Goal: Information Seeking & Learning: Check status

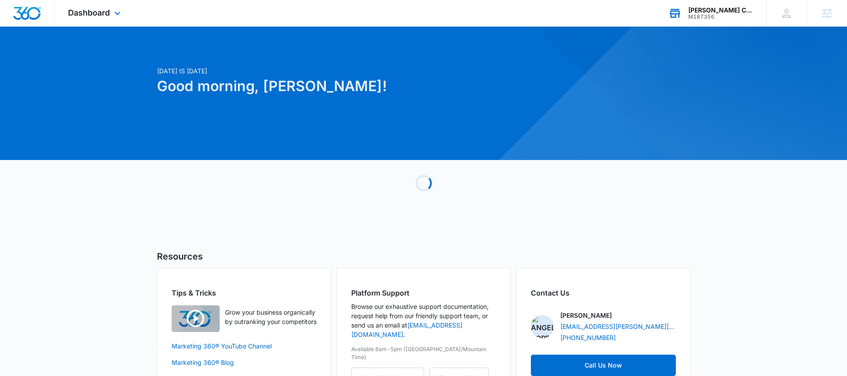
click at [723, 19] on div "[PERSON_NAME] Chevrolet M187356 Your Accounts View All" at bounding box center [710, 13] width 111 height 26
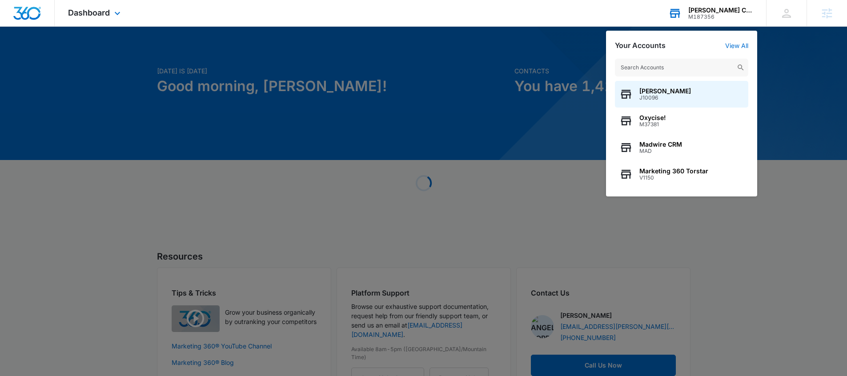
click at [678, 64] on input "text" at bounding box center [681, 68] width 133 height 18
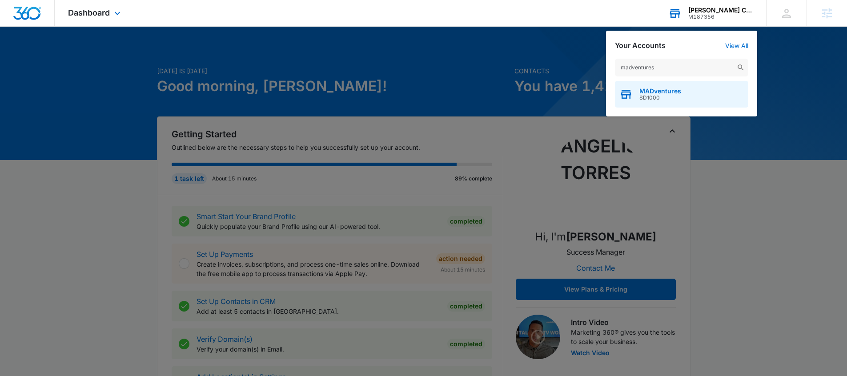
type input "madventures"
click at [683, 95] on div "MADventures SD1000" at bounding box center [681, 94] width 133 height 27
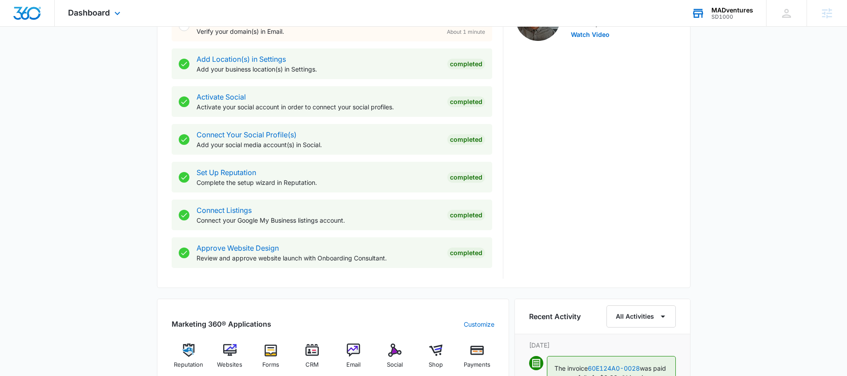
scroll to position [480, 0]
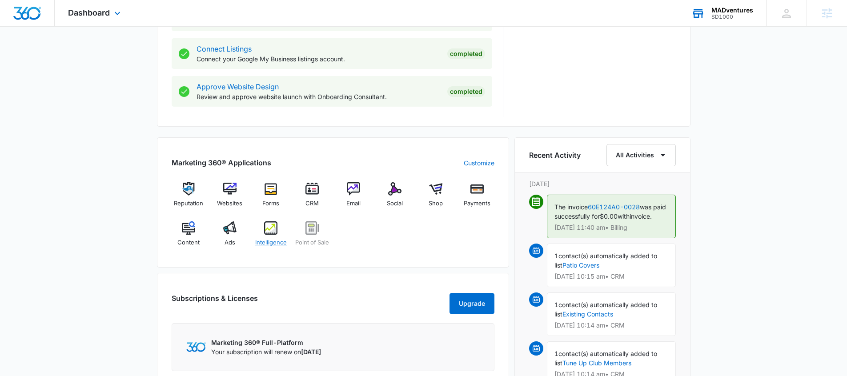
click at [268, 230] on img at bounding box center [270, 227] width 13 height 13
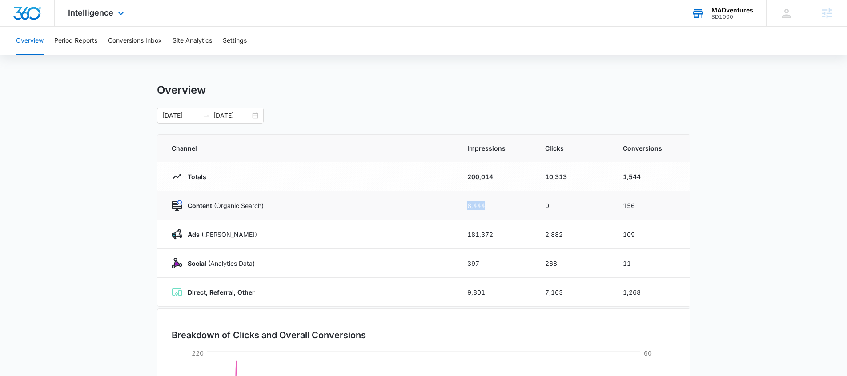
drag, startPoint x: 469, startPoint y: 205, endPoint x: 438, endPoint y: 205, distance: 30.2
click at [438, 205] on tr "Content (Organic Search) 8,444 0 156" at bounding box center [423, 205] width 533 height 29
drag, startPoint x: 555, startPoint y: 207, endPoint x: 516, endPoint y: 207, distance: 38.7
click at [516, 207] on tr "Content (Organic Search) 8,444 0 156" at bounding box center [423, 205] width 533 height 29
drag, startPoint x: 655, startPoint y: 207, endPoint x: 531, endPoint y: 203, distance: 124.6
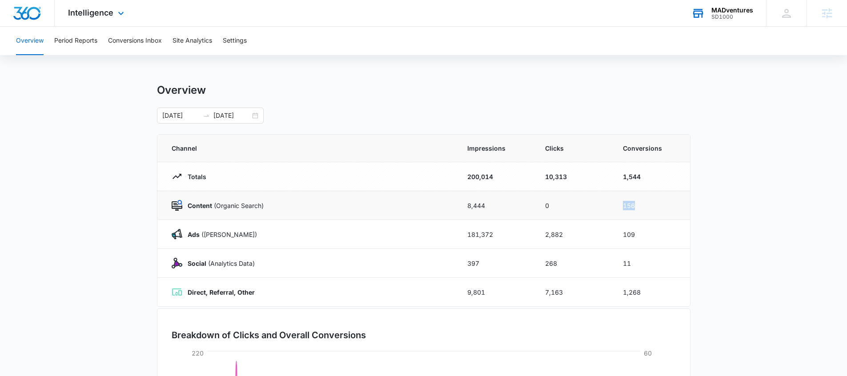
click at [546, 210] on tr "Content (Organic Search) 8,444 0 156" at bounding box center [423, 205] width 533 height 29
drag, startPoint x: 201, startPoint y: 236, endPoint x: 188, endPoint y: 234, distance: 13.8
click at [182, 234] on p "Ads ([PERSON_NAME])" at bounding box center [219, 234] width 75 height 9
drag, startPoint x: 212, startPoint y: 268, endPoint x: 189, endPoint y: 267, distance: 23.6
click at [189, 267] on div "Social (Analytics Data)" at bounding box center [309, 263] width 274 height 11
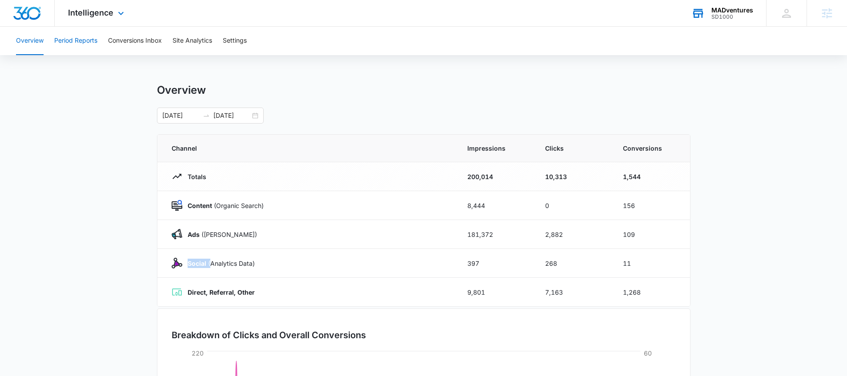
click at [93, 44] on button "Period Reports" at bounding box center [75, 41] width 43 height 28
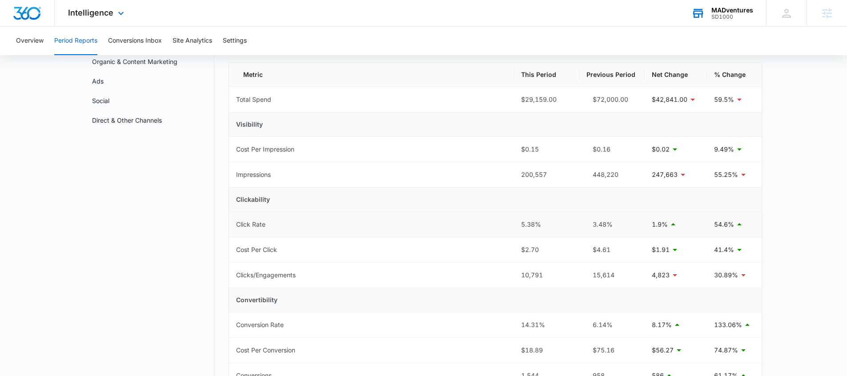
scroll to position [85, 0]
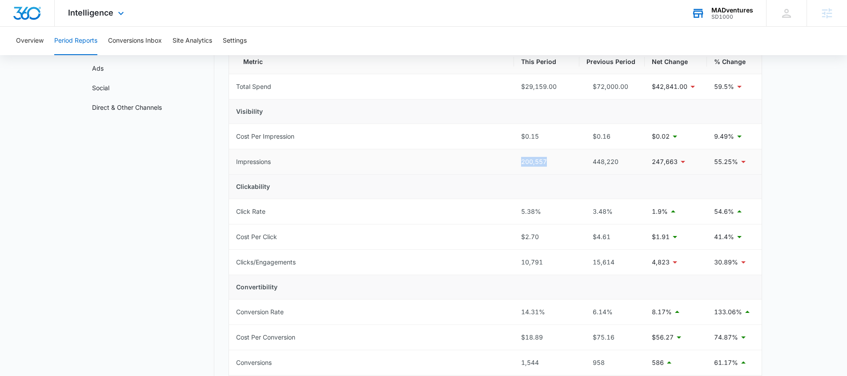
drag, startPoint x: 550, startPoint y: 162, endPoint x: 519, endPoint y: 171, distance: 32.5
click at [491, 161] on tr "Impressions 200,557 448,220 247,663 55.25%" at bounding box center [495, 161] width 533 height 25
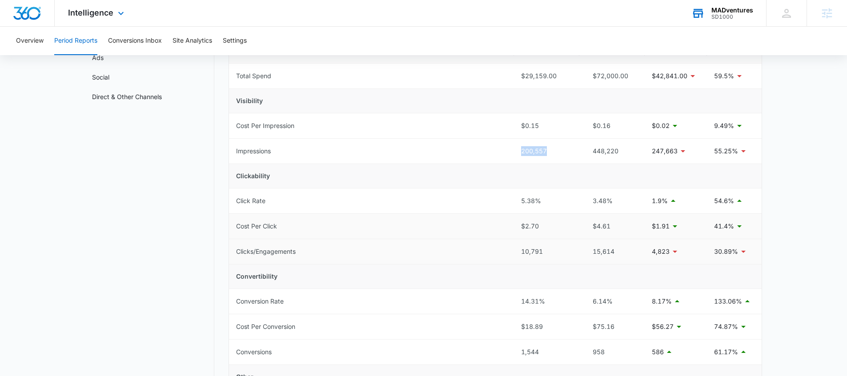
scroll to position [108, 0]
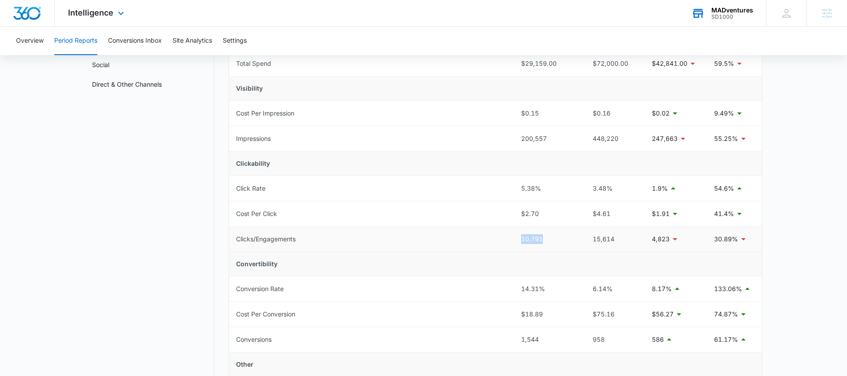
drag, startPoint x: 546, startPoint y: 241, endPoint x: 501, endPoint y: 241, distance: 44.9
click at [500, 241] on tr "Clicks/Engagements 10,791 15,614 4,823 30.89%" at bounding box center [495, 239] width 533 height 25
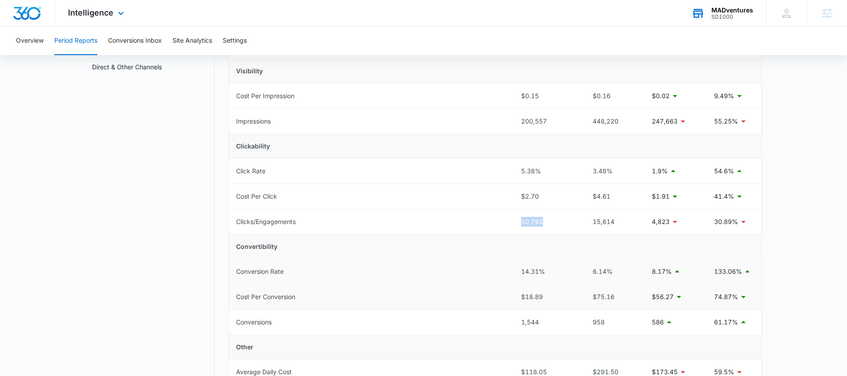
scroll to position [141, 0]
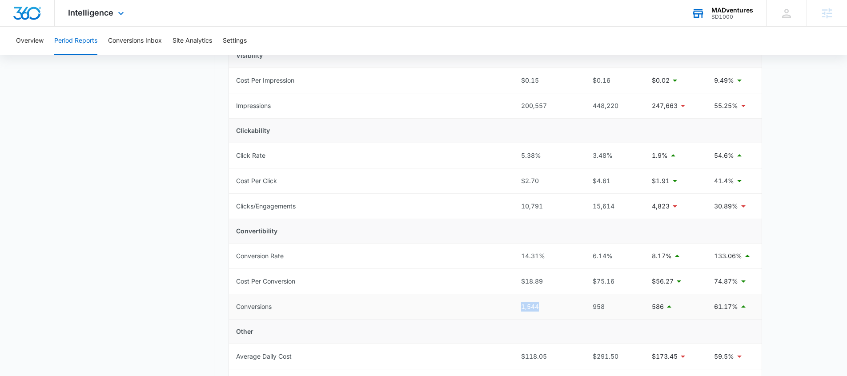
drag, startPoint x: 538, startPoint y: 307, endPoint x: 490, endPoint y: 306, distance: 47.6
click at [490, 306] on tr "Conversions 1,544 958 586 61.17%" at bounding box center [495, 306] width 533 height 25
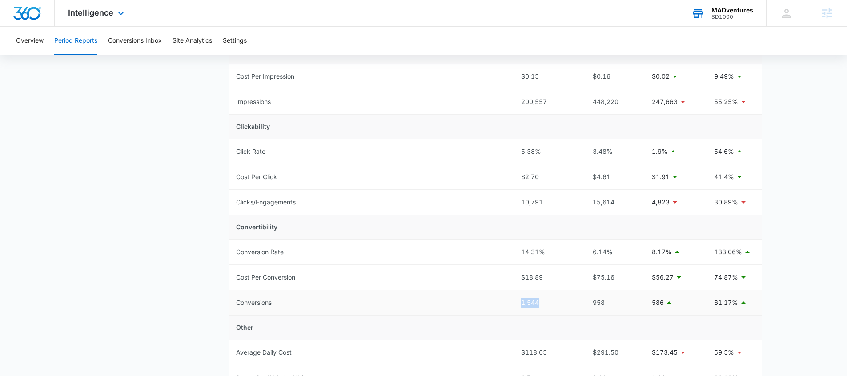
scroll to position [152, 0]
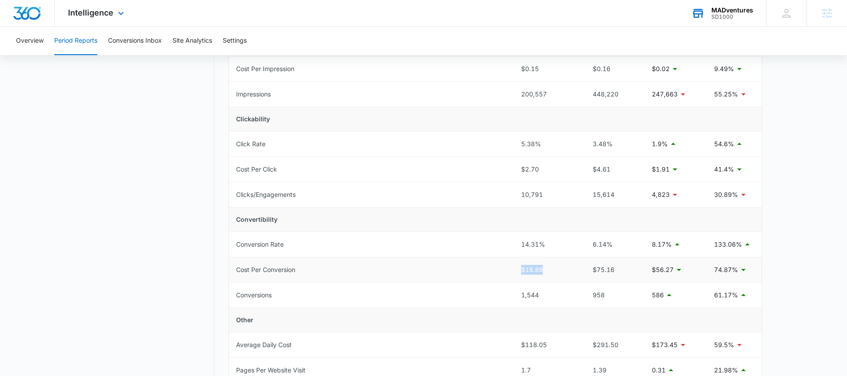
drag, startPoint x: 548, startPoint y: 273, endPoint x: 502, endPoint y: 272, distance: 46.2
click at [502, 272] on tr "Cost Per Conversion $18.89 $75.16 $56.27 74.87%" at bounding box center [495, 269] width 533 height 25
click at [40, 42] on button "Overview" at bounding box center [30, 41] width 28 height 28
